Goal: Task Accomplishment & Management: Use online tool/utility

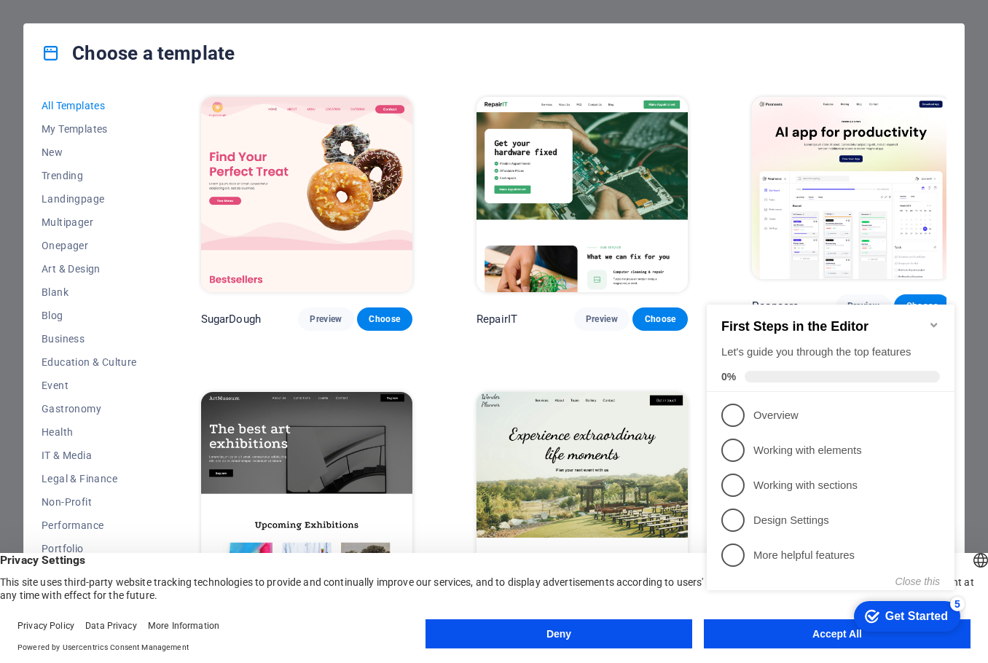
click at [564, 634] on button "Deny" at bounding box center [558, 633] width 267 height 29
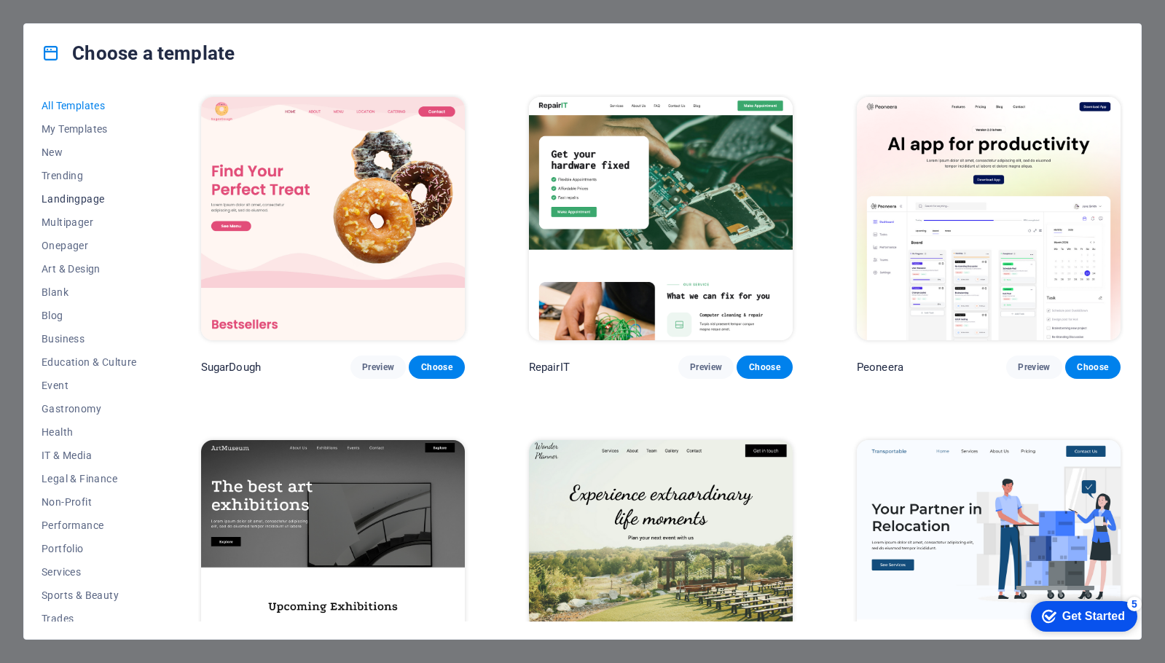
click at [58, 194] on span "Landingpage" at bounding box center [89, 199] width 95 height 12
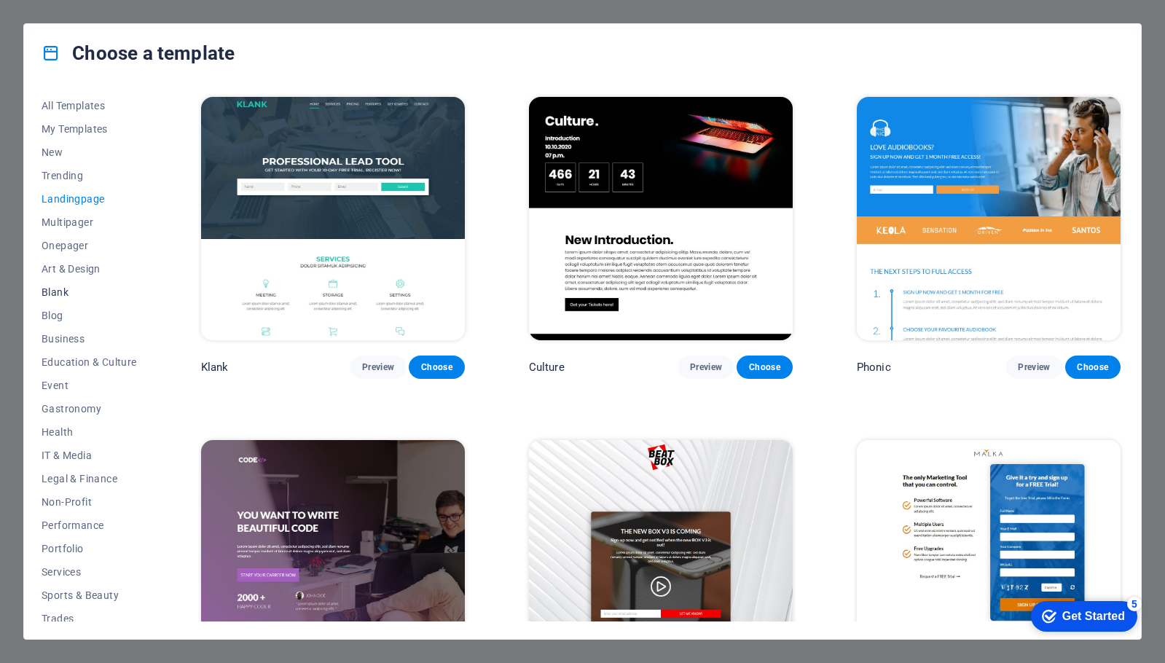
click at [52, 288] on span "Blank" at bounding box center [89, 292] width 95 height 12
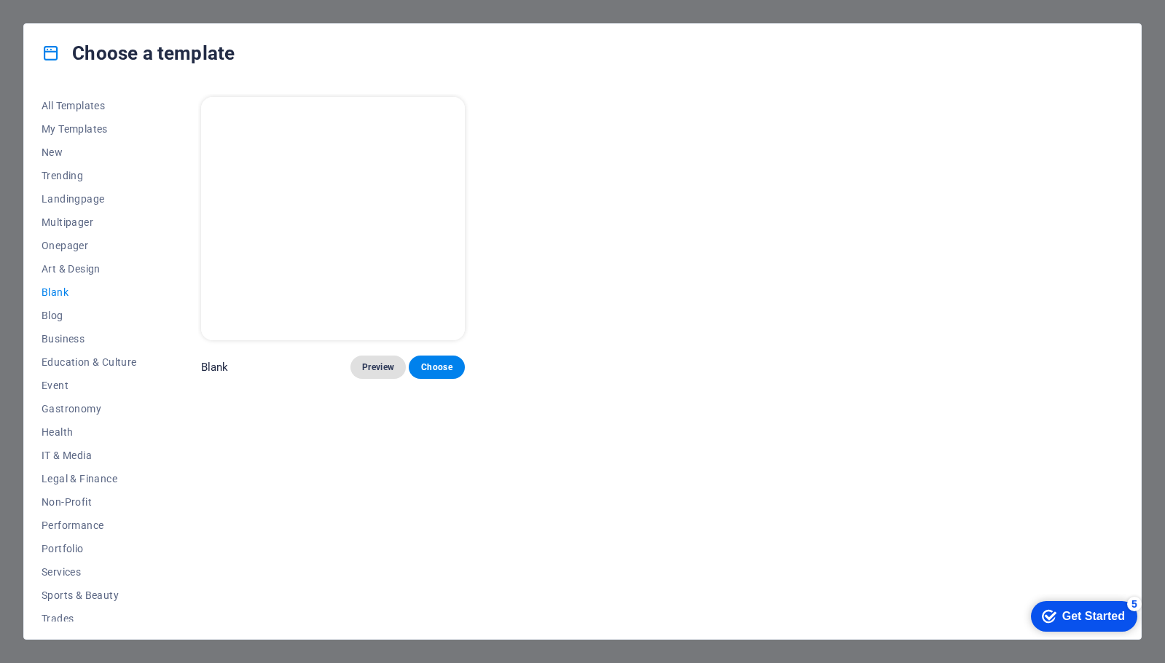
click at [382, 361] on span "Preview" at bounding box center [378, 367] width 32 height 12
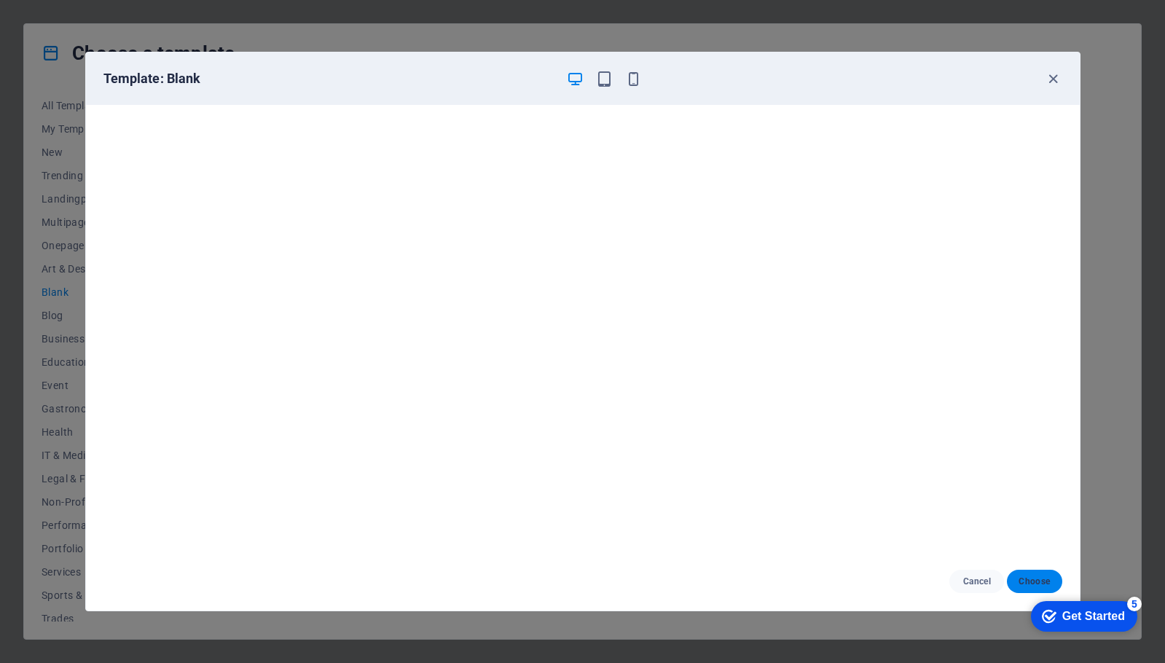
click at [987, 578] on span "Choose" at bounding box center [1033, 581] width 31 height 12
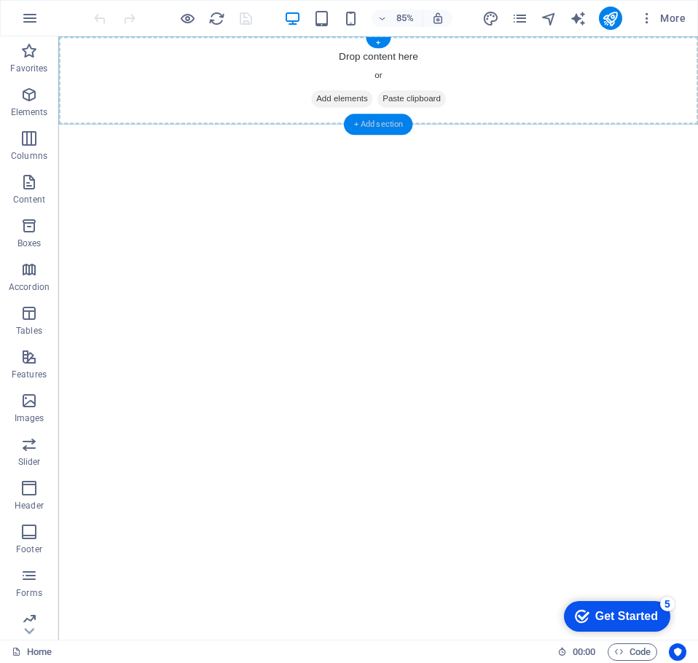
click at [379, 122] on div "+ Add section" at bounding box center [378, 124] width 68 height 21
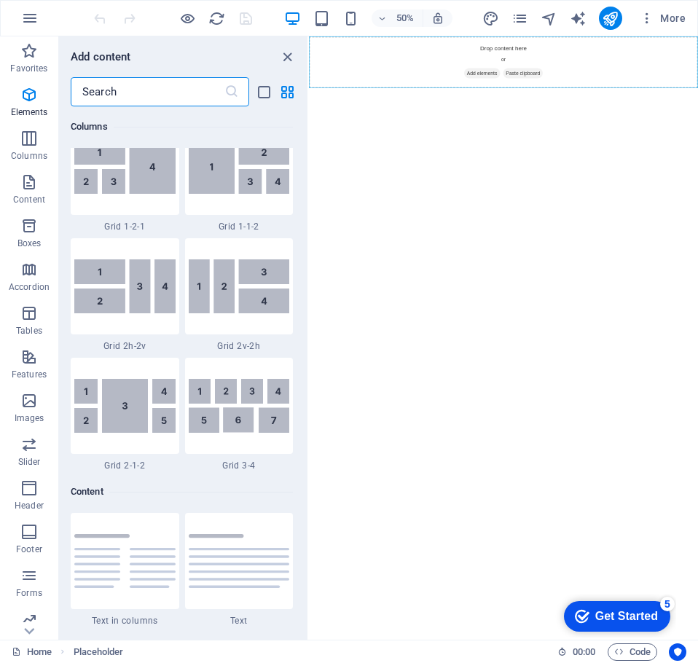
scroll to position [2549, 0]
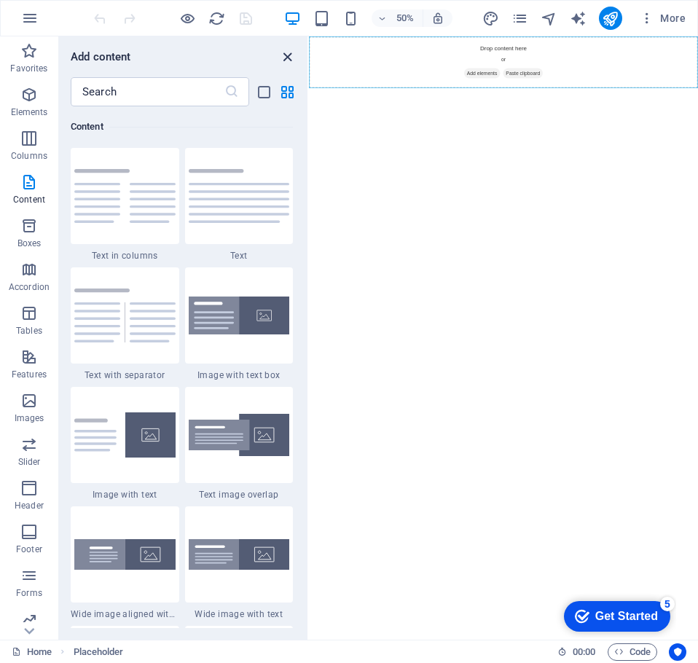
click at [283, 53] on icon "close panel" at bounding box center [287, 57] width 17 height 17
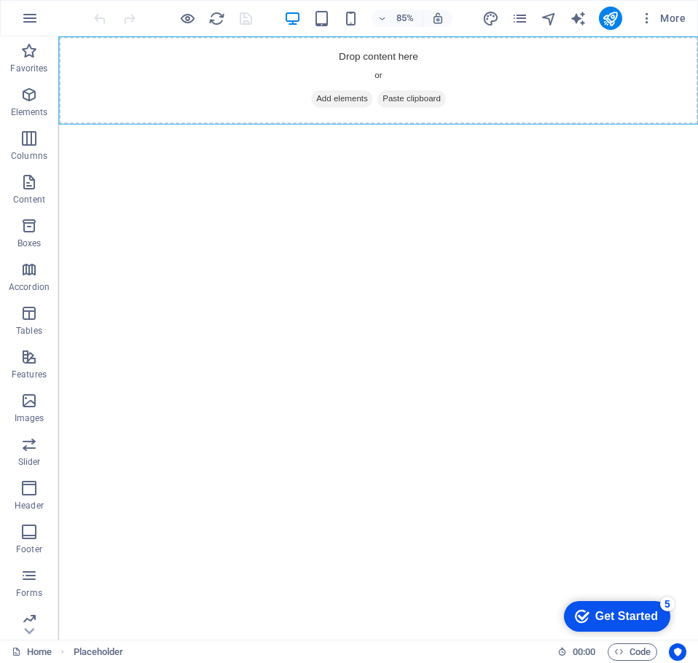
drag, startPoint x: 426, startPoint y: 285, endPoint x: 419, endPoint y: 271, distance: 15.6
click at [422, 140] on html "Skip to main content Drop content here or Add elements Paste clipboard" at bounding box center [434, 87] width 752 height 103
